Goal: Task Accomplishment & Management: Use online tool/utility

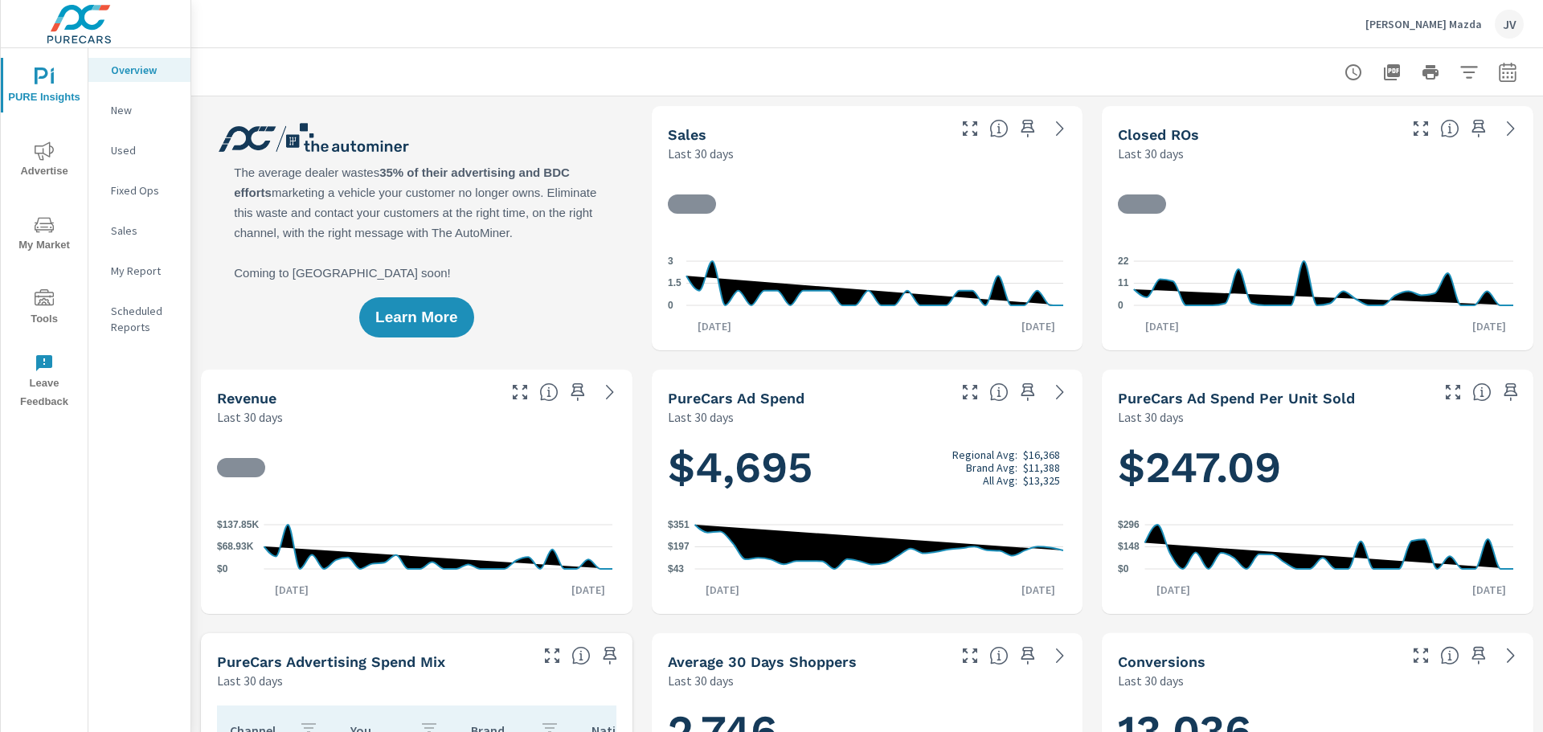
scroll to position [1, 0]
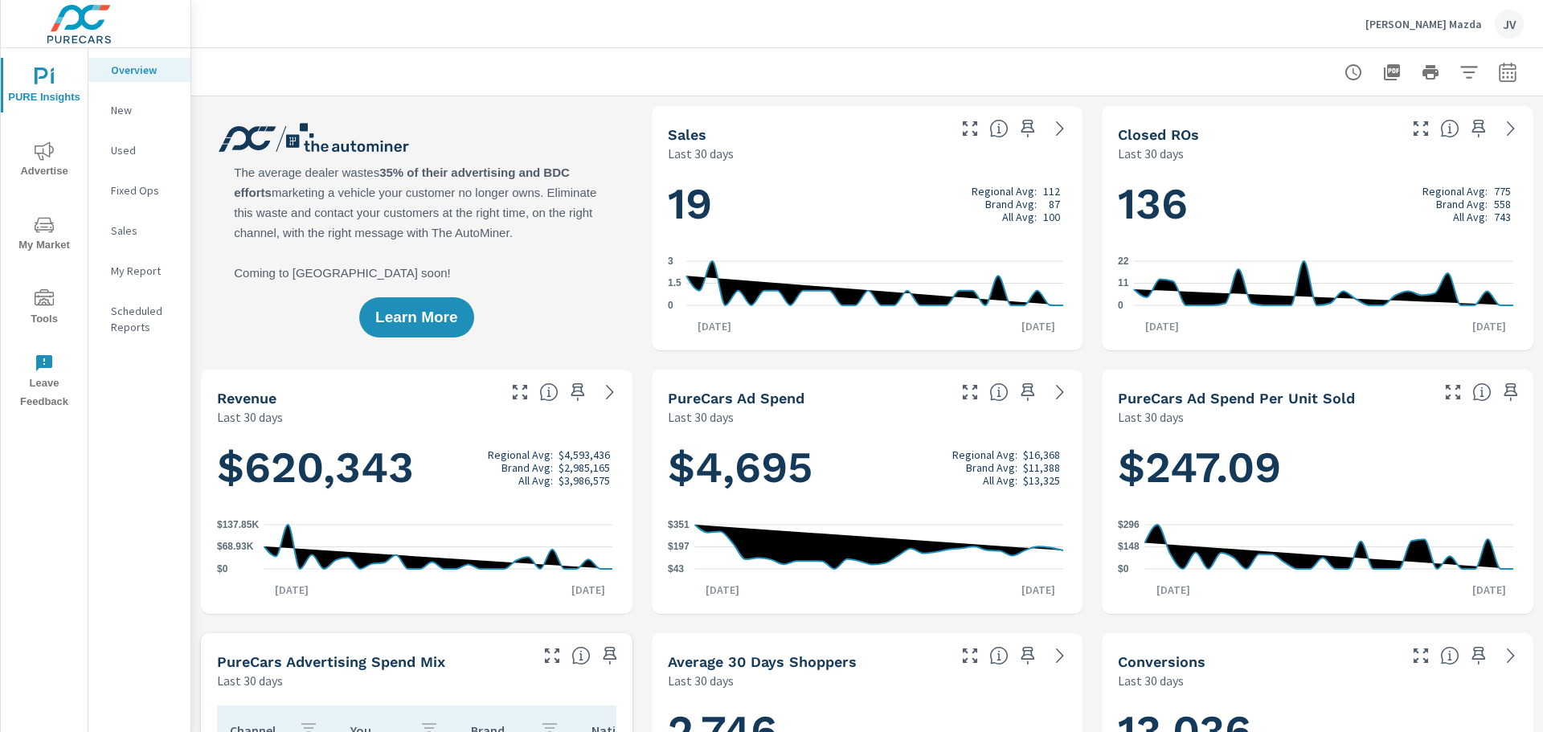
click at [30, 309] on span "Tools" at bounding box center [44, 308] width 77 height 39
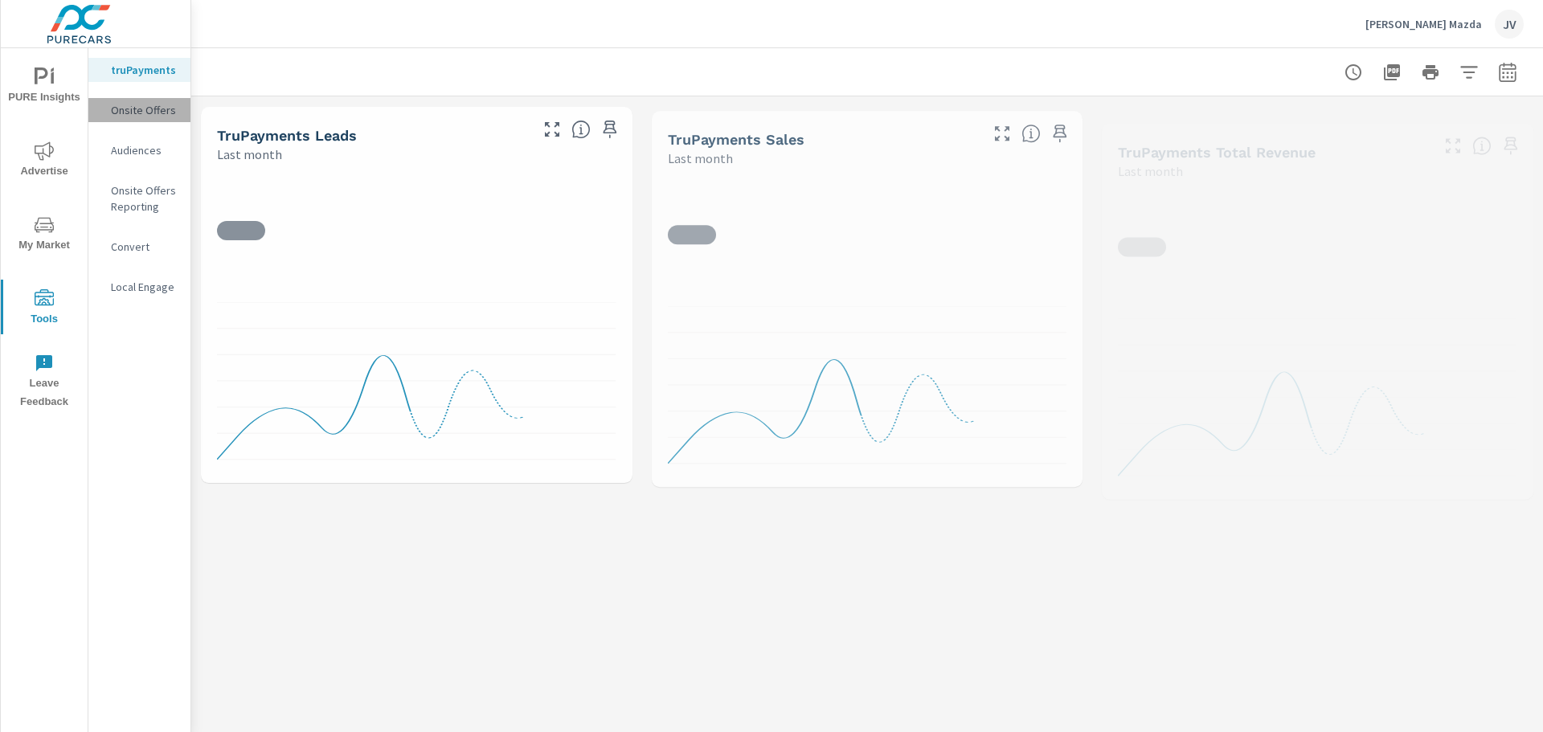
click at [148, 114] on p "Onsite Offers" at bounding box center [144, 110] width 67 height 16
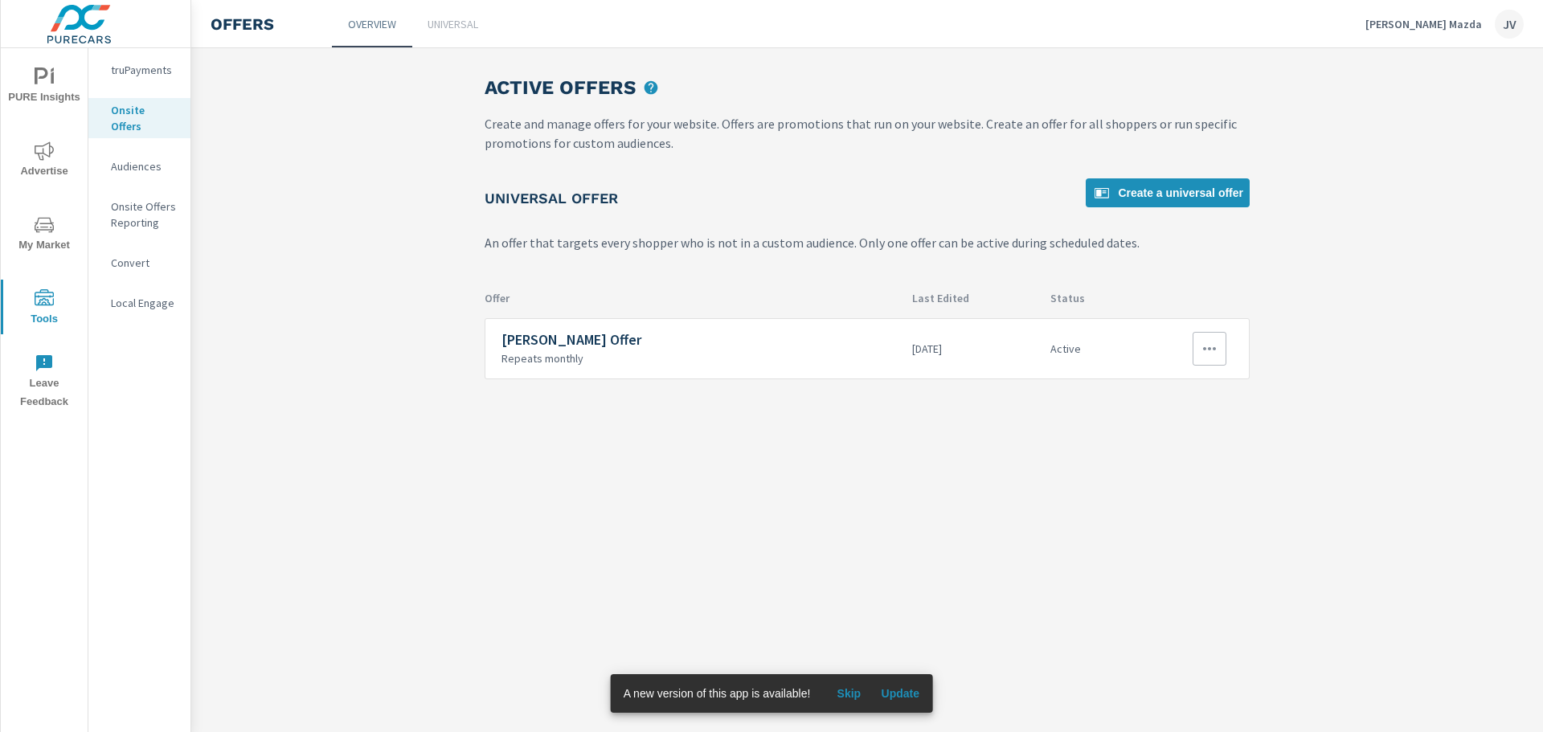
click at [1196, 349] on button "button" at bounding box center [1209, 349] width 34 height 34
click at [1177, 393] on link "Edit" at bounding box center [1182, 385] width 89 height 39
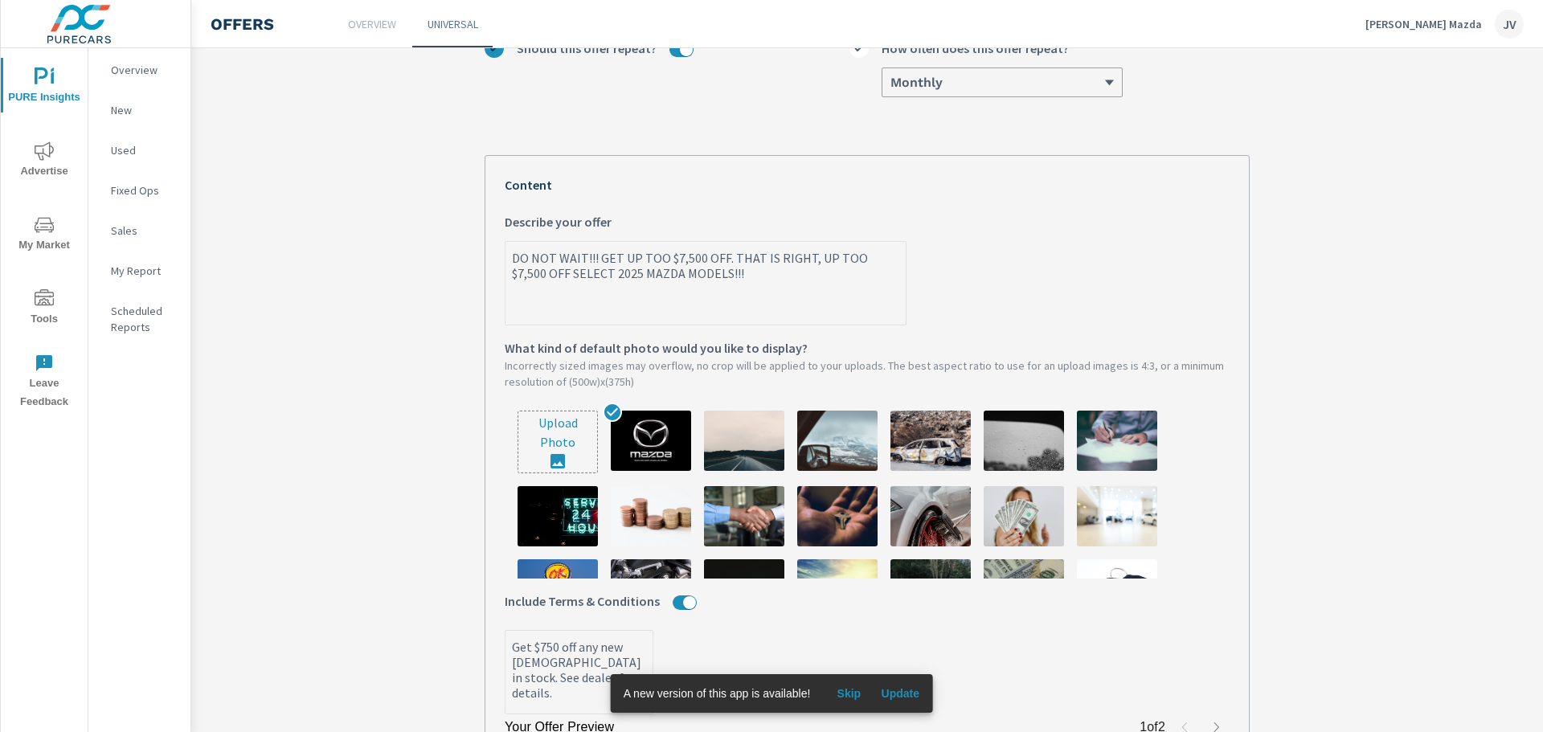
scroll to position [321, 0]
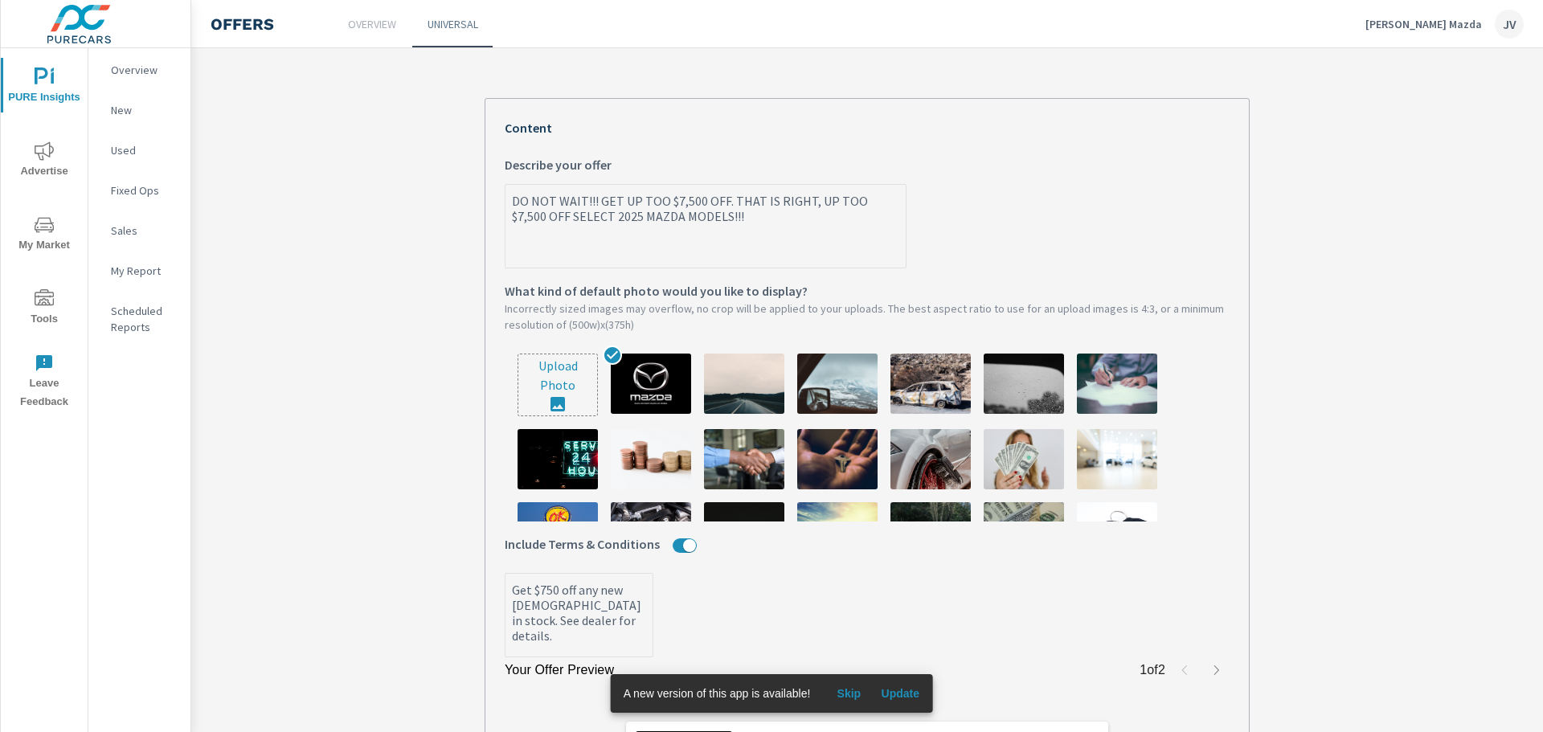
type textarea "x"
click at [656, 205] on textarea "DO NOT WAIT!!! GET UP TOO $7,500 OFF. THAT IS RIGHT, UP TOO $7,500 OFF SELECT 2…" at bounding box center [705, 227] width 400 height 80
type textarea "DO NOT WAIT!!! GET UP TO $7,500 OFF. THAT IS RIGHT, UP TOO $7,500 OFF SELECT 20…"
type textarea "x"
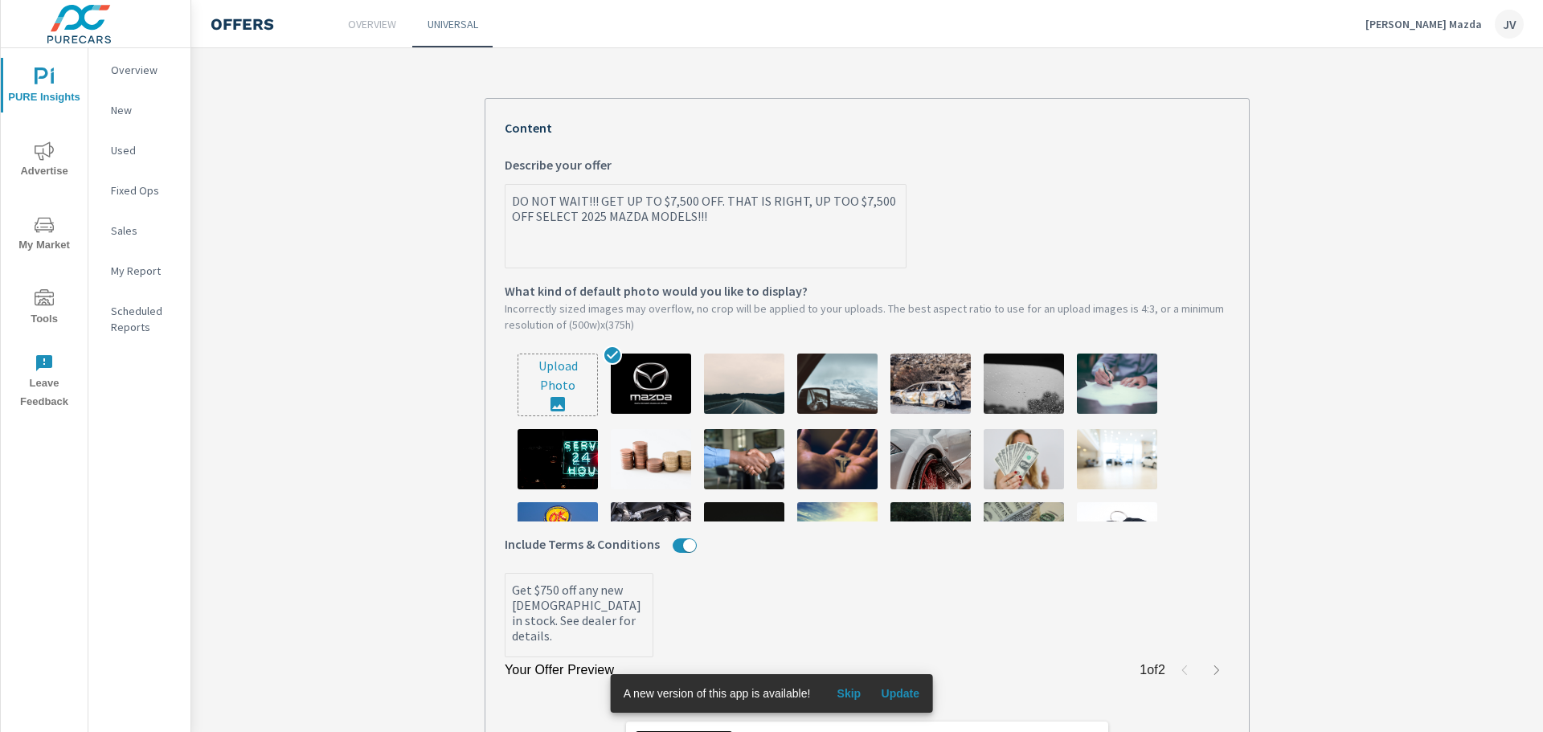
click at [839, 202] on textarea "DO NOT WAIT!!! GET UP TO $7,500 OFF. THAT IS RIGHT, UP TOO $7,500 OFF SELECT 20…" at bounding box center [705, 227] width 400 height 80
type textarea "DO NOT WAIT!!! GET UP TO $7,500 OFF. THAT IS RIGHT, UP TO $7,500 OFF SELECT 202…"
type textarea "x"
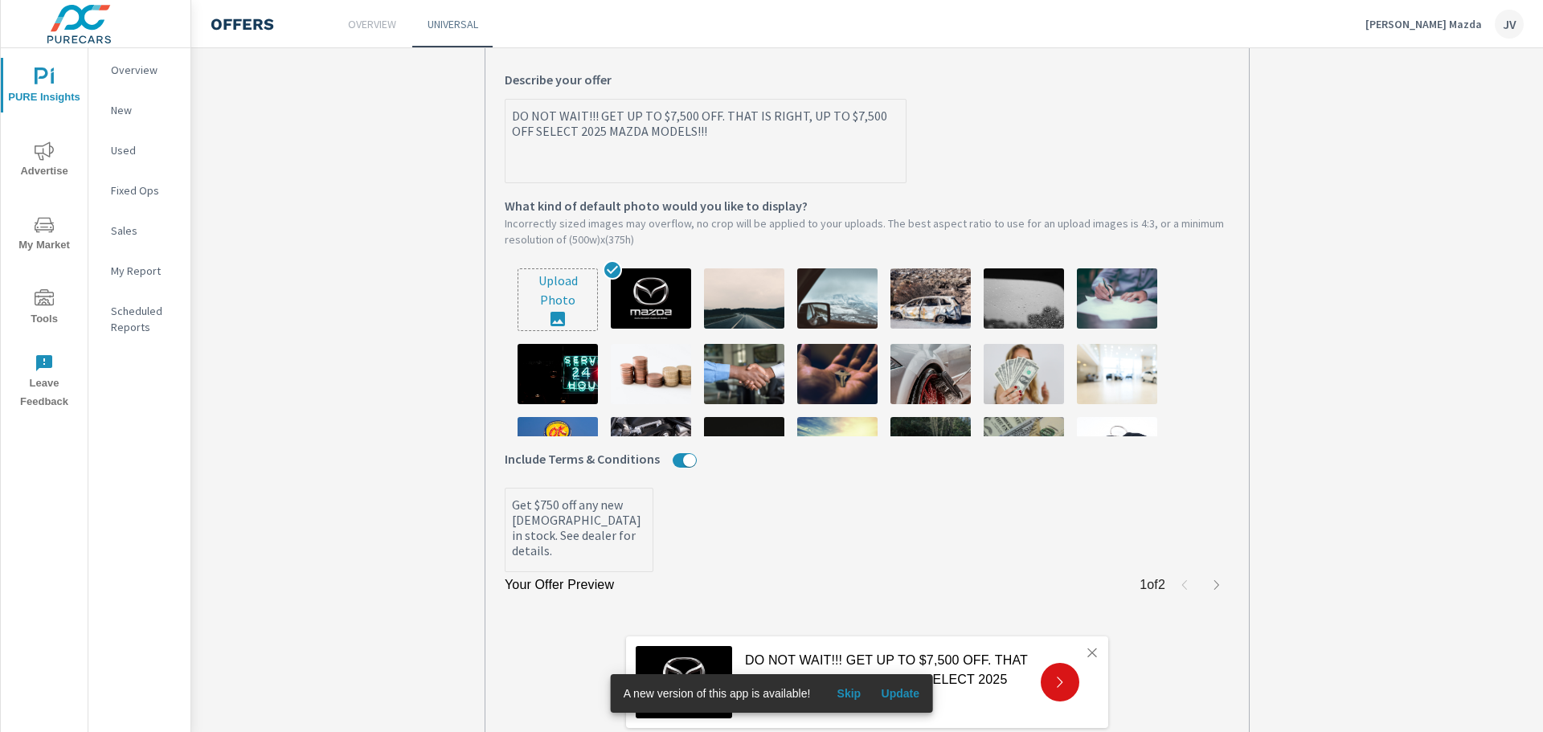
scroll to position [559, 0]
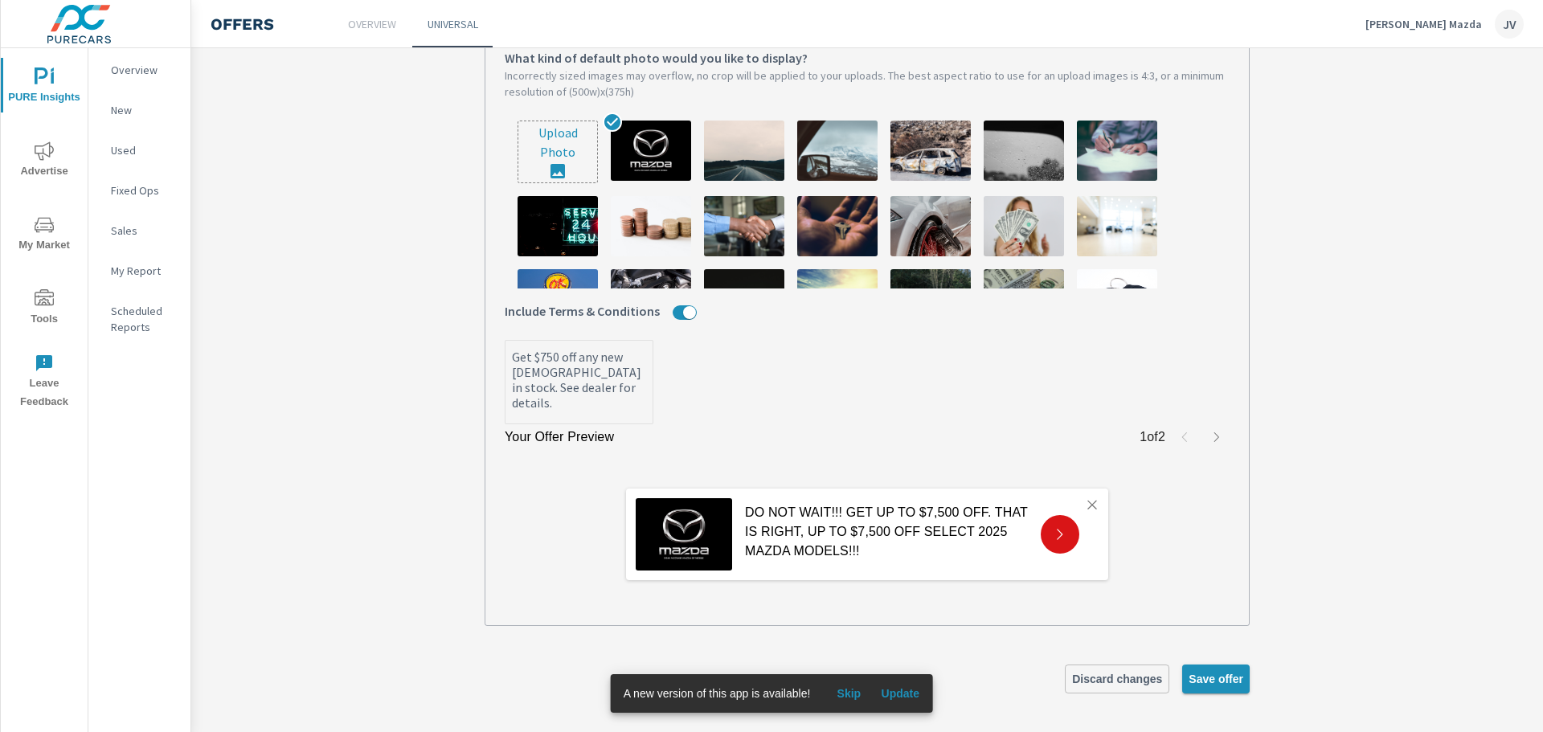
type textarea "DO NOT WAIT!!! GET UP TO $7,500 OFF. THAT IS RIGHT, UP TO $7,500 OFF SELECT 202…"
type textarea "x"
click at [1220, 677] on span "Save offer" at bounding box center [1215, 679] width 55 height 14
type textarea "x"
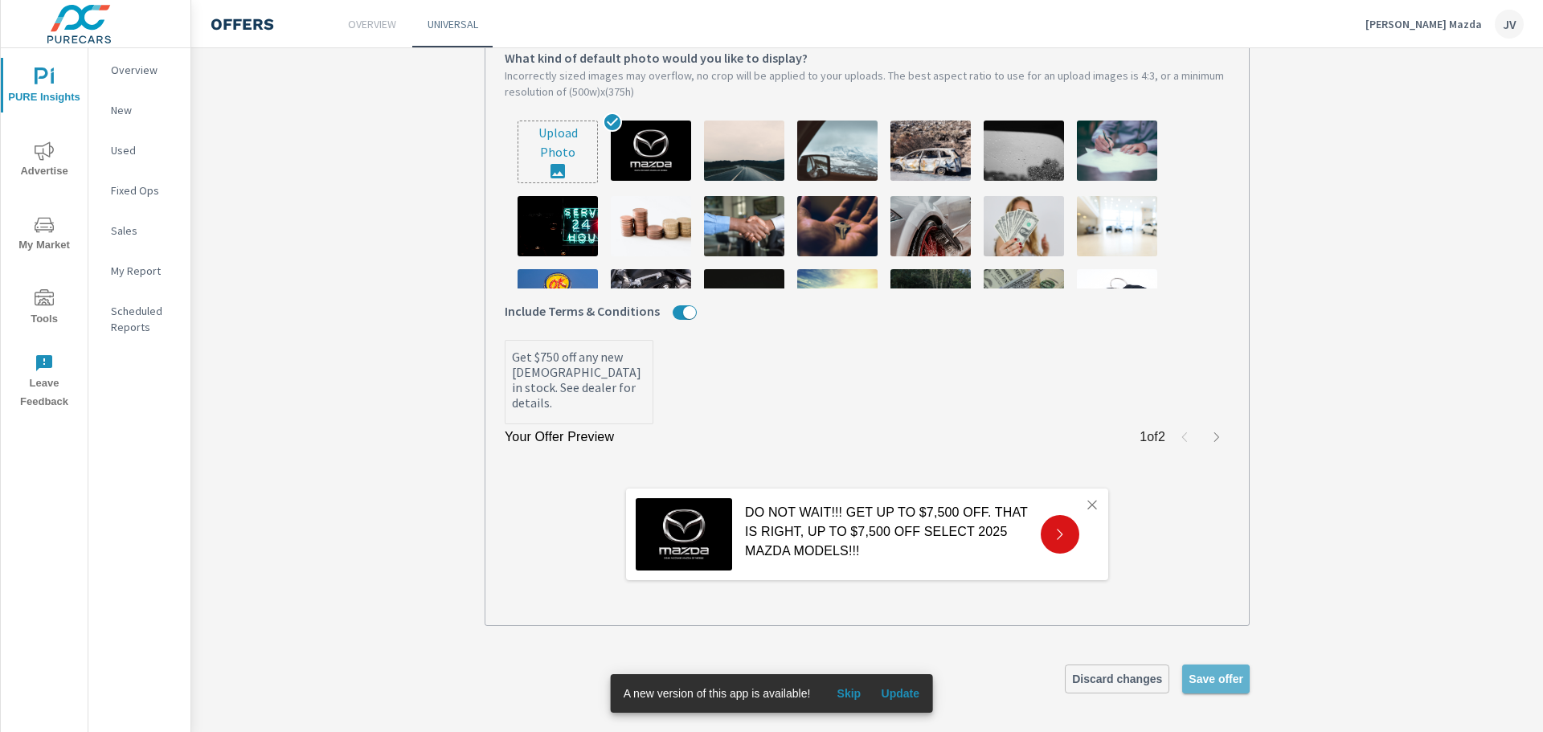
type textarea "x"
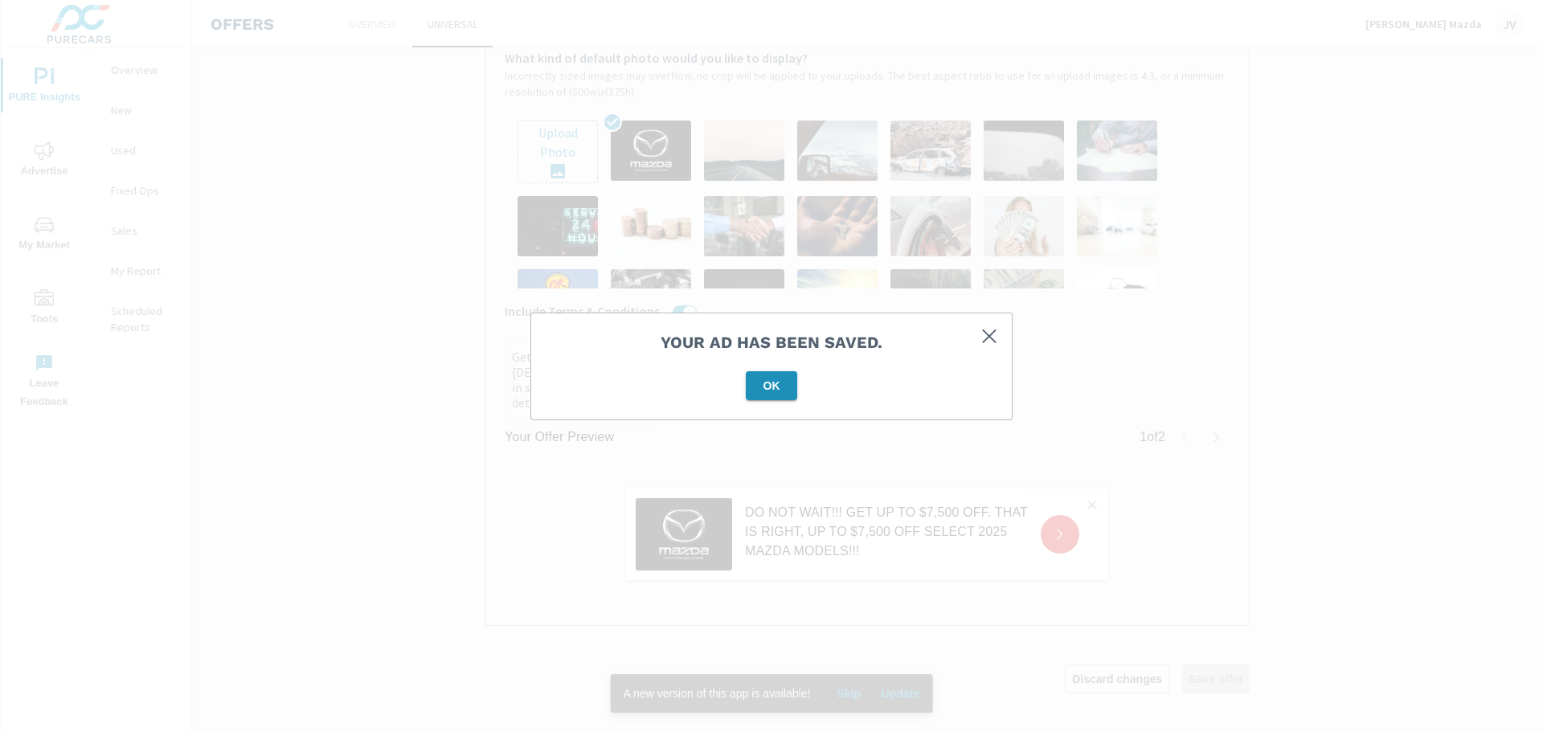
click at [785, 390] on span "OK" at bounding box center [771, 385] width 39 height 14
